Goal: Task Accomplishment & Management: Manage account settings

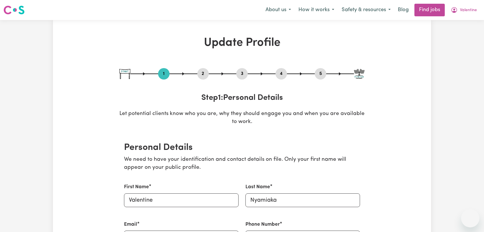
select select "[DEMOGRAPHIC_DATA]"
select select "Student Visa"
select select "Studying a healthcare related degree or qualification"
select select "40"
select select "55"
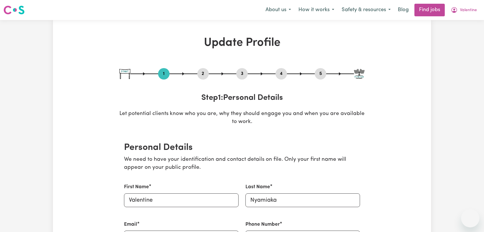
select select "65"
select select "80"
click at [476, 11] on button "Valentine" at bounding box center [464, 10] width 34 height 12
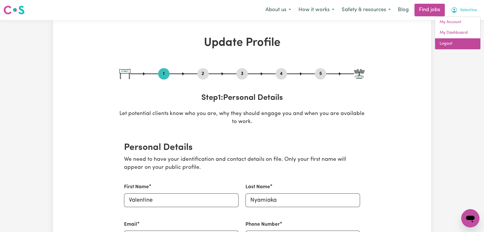
click at [456, 42] on link "Logout" at bounding box center [457, 43] width 45 height 11
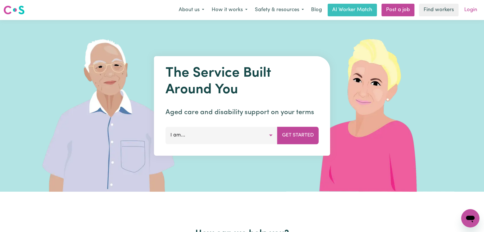
click at [465, 11] on link "Login" at bounding box center [471, 10] width 20 height 13
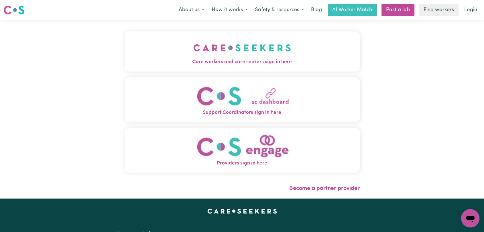
click at [196, 46] on img "Care workers and care seekers sign in here" at bounding box center [242, 47] width 98 height 21
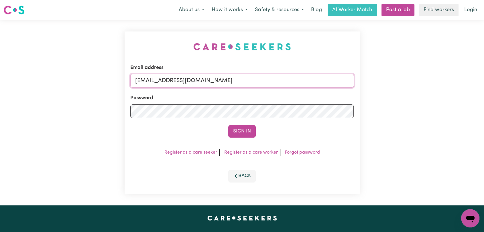
drag, startPoint x: 248, startPoint y: 83, endPoint x: 241, endPoint y: 87, distance: 8.2
click at [248, 83] on input "[EMAIL_ADDRESS][DOMAIN_NAME]" at bounding box center [242, 81] width 224 height 14
drag, startPoint x: 164, startPoint y: 82, endPoint x: 269, endPoint y: 93, distance: 105.9
click at [269, 93] on form "Email address Superuser~[EMAIL_ADDRESS][DOMAIN_NAME] Password Sign In" at bounding box center [242, 101] width 224 height 74
type input "Superuser~[EMAIL_ADDRESS][DOMAIN_NAME]"
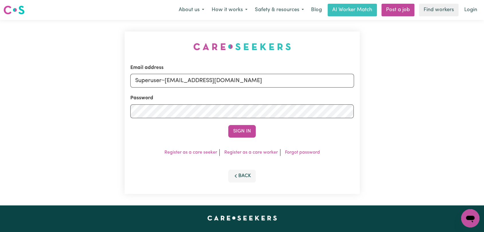
click at [240, 133] on button "Sign In" at bounding box center [241, 131] width 27 height 13
